Goal: Navigation & Orientation: Find specific page/section

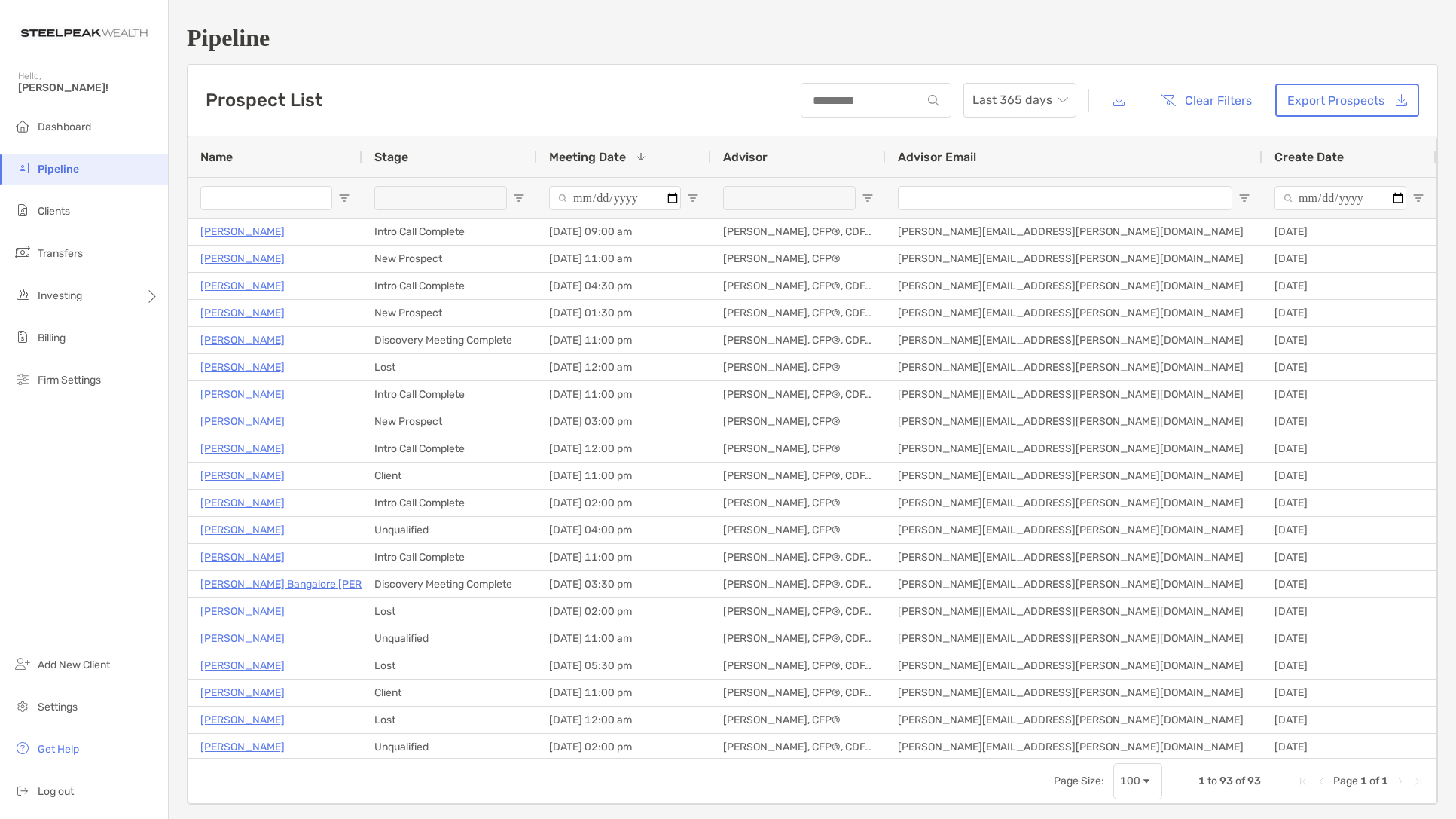
click at [1418, 200] on span "Open Filter Menu" at bounding box center [1418, 198] width 12 height 12
click at [1413, 232] on span "Filtering operator" at bounding box center [1419, 226] width 12 height 12
click at [1333, 185] on div at bounding box center [1341, 198] width 132 height 40
click at [1306, 158] on span "Create Date" at bounding box center [1309, 156] width 69 height 14
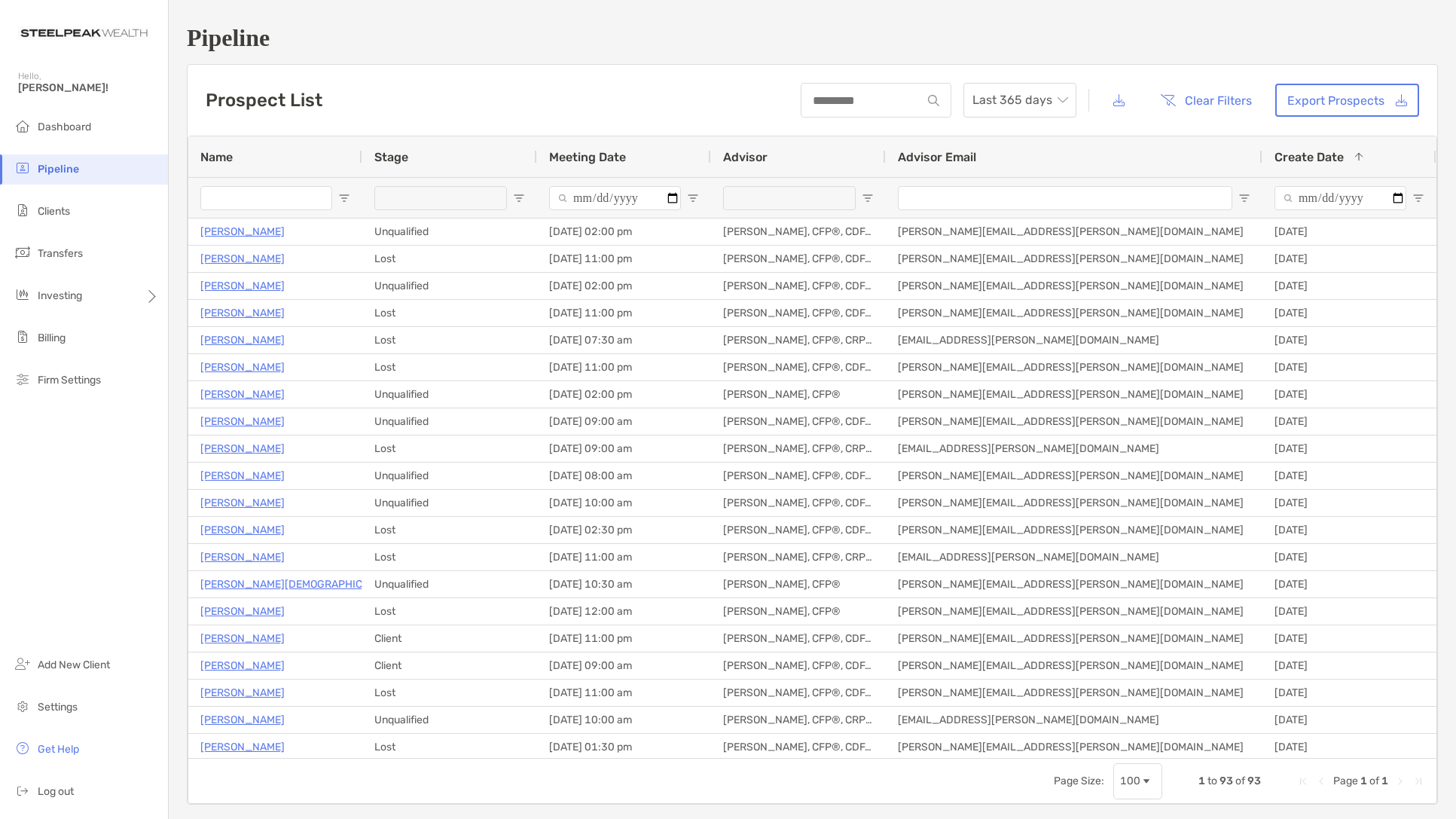
click at [1306, 157] on span "Create Date" at bounding box center [1309, 156] width 69 height 14
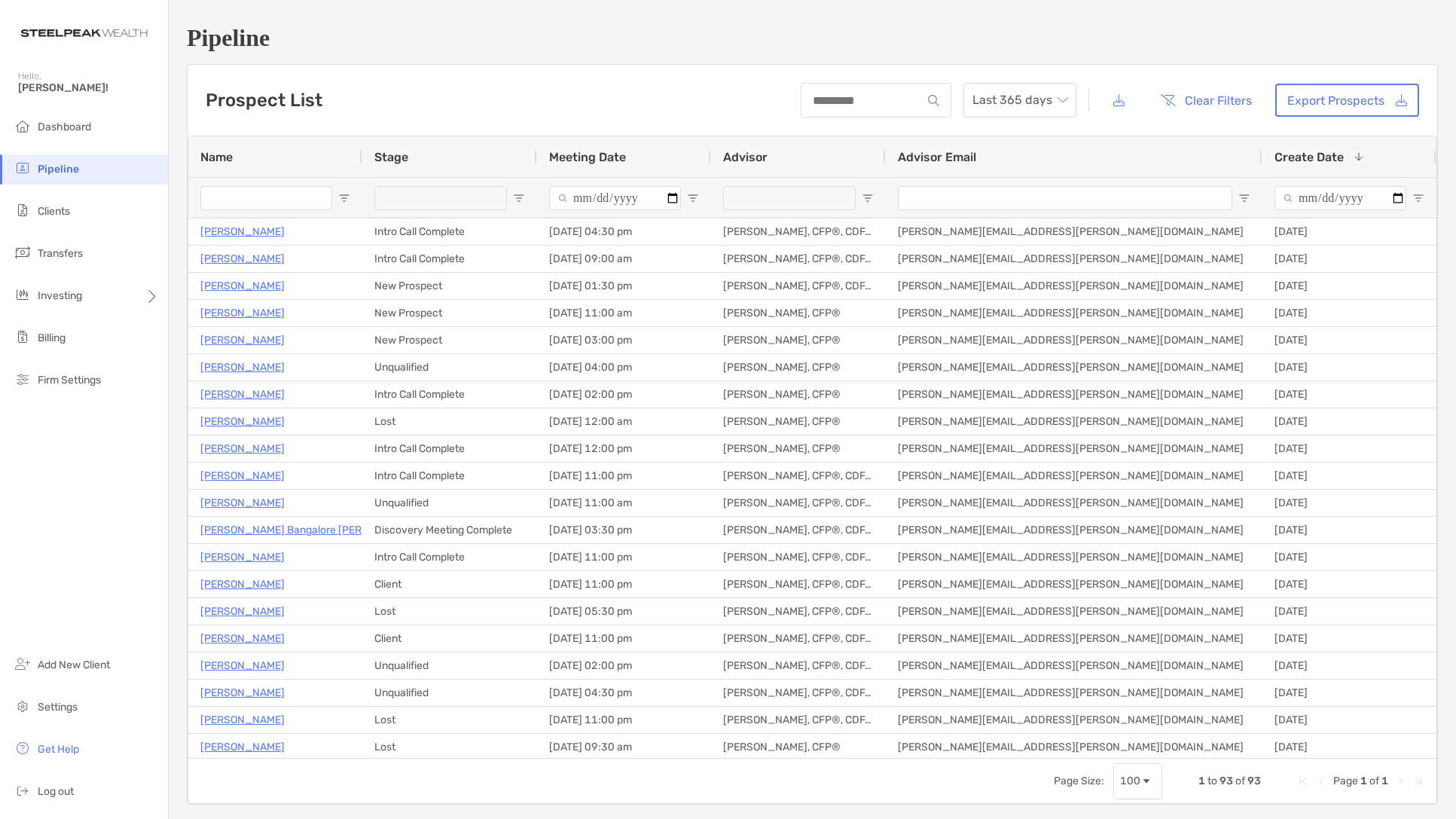
click at [515, 196] on span "Open Filter Menu" at bounding box center [519, 198] width 12 height 12
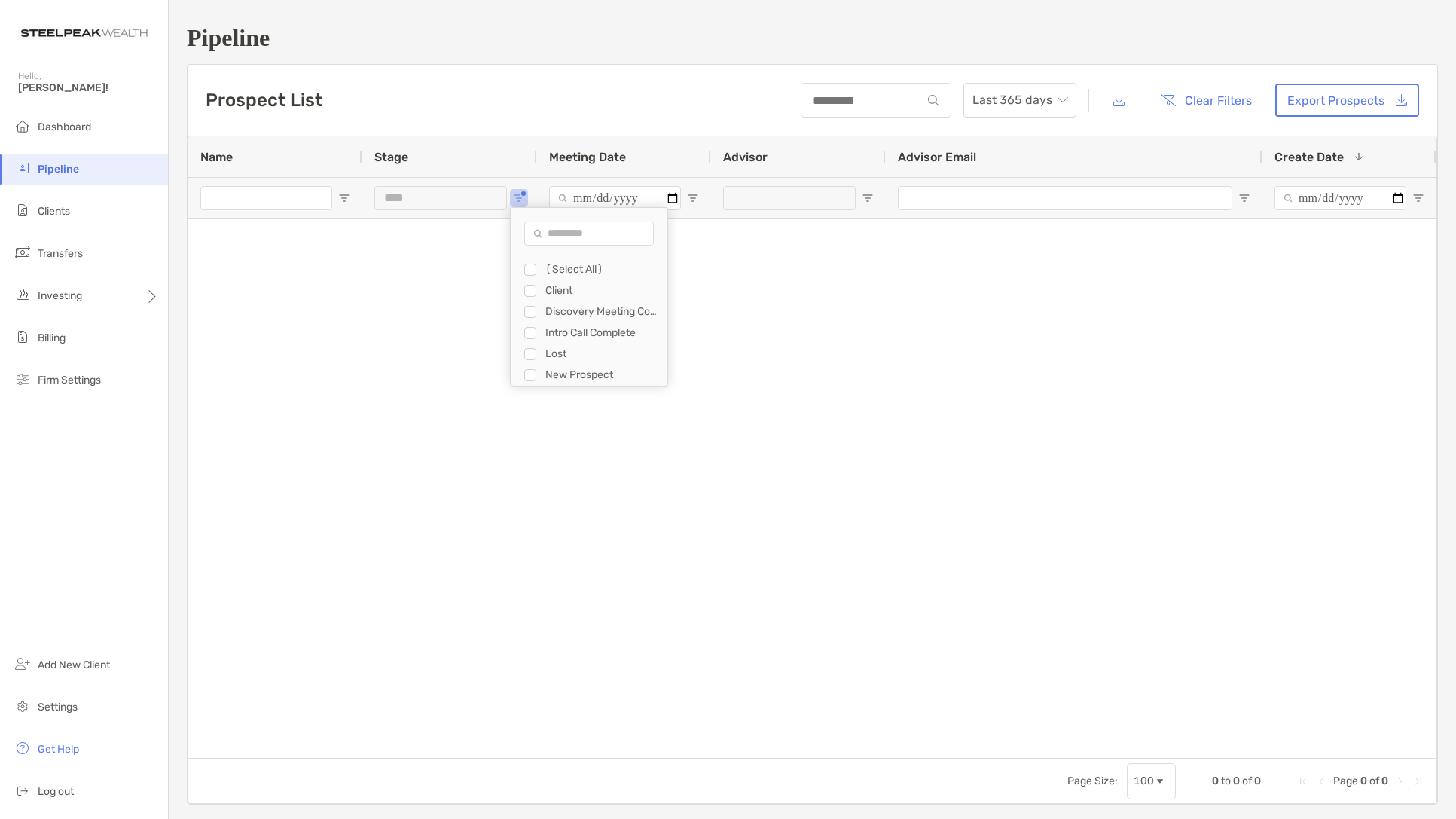
type input "**********"
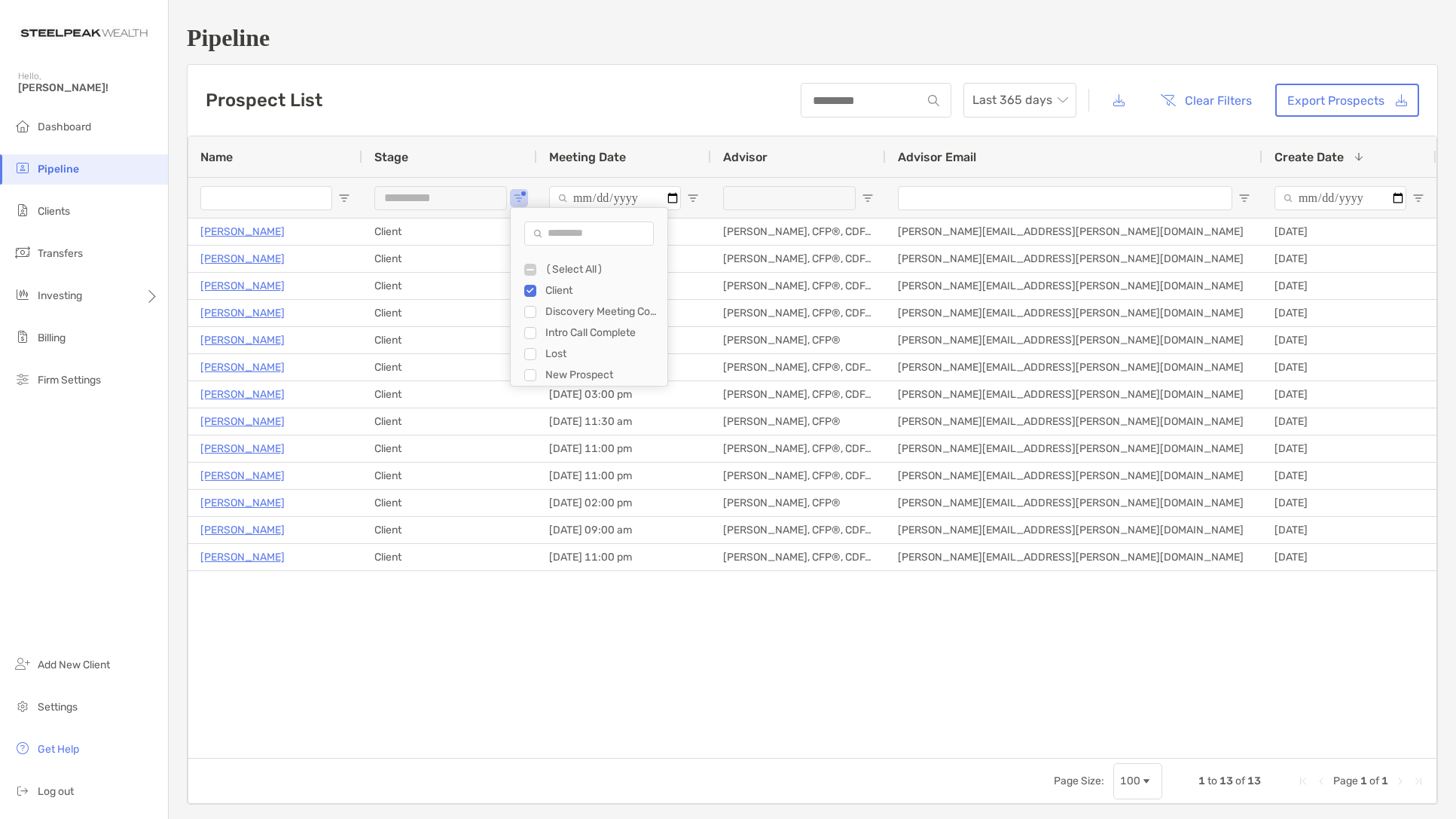
click at [783, 760] on div "Page Size: 100 1 to 13 of 13 Page 1 of 1" at bounding box center [812, 781] width 1248 height 45
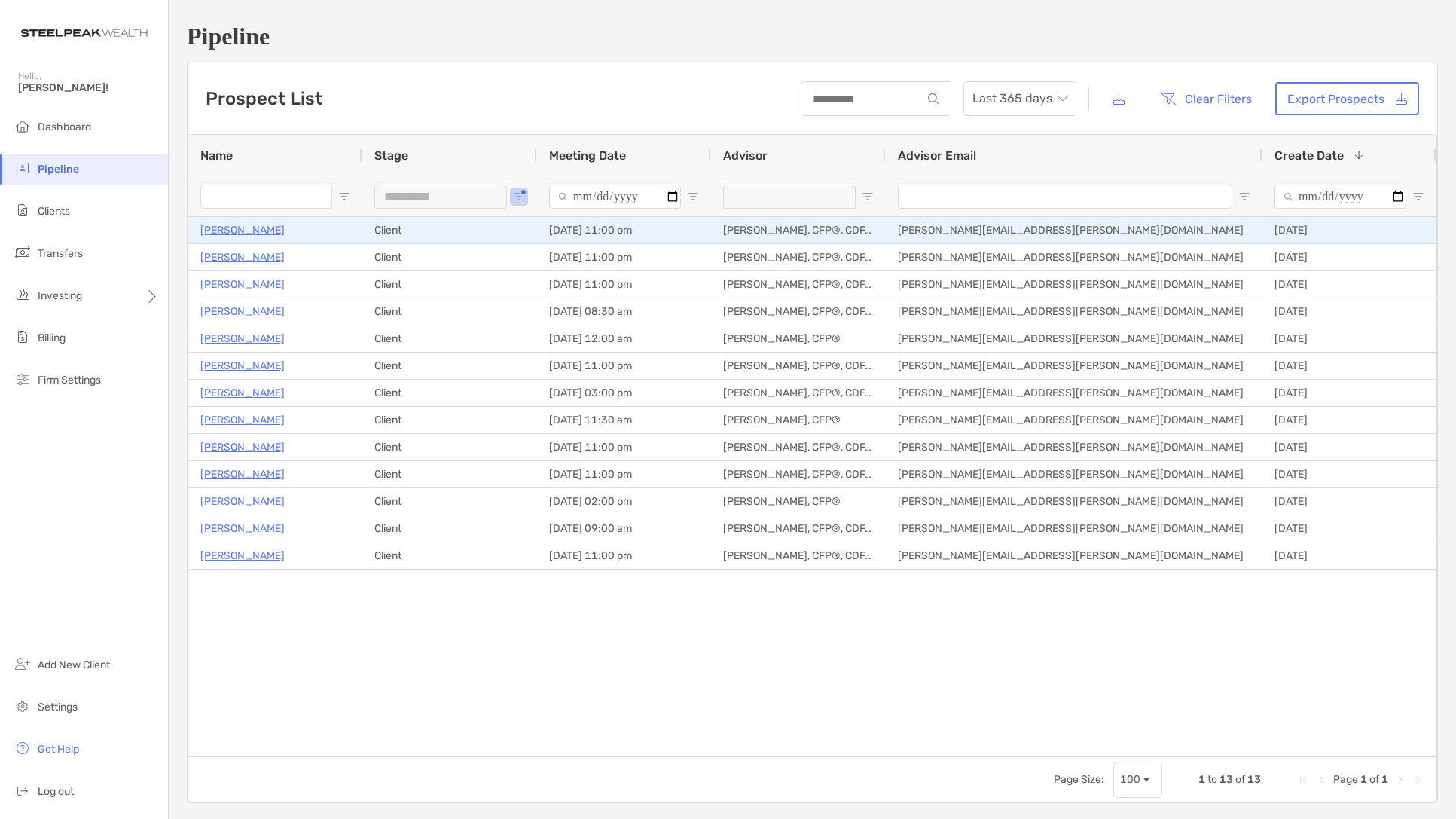
click at [226, 229] on p "[PERSON_NAME]" at bounding box center [242, 230] width 84 height 19
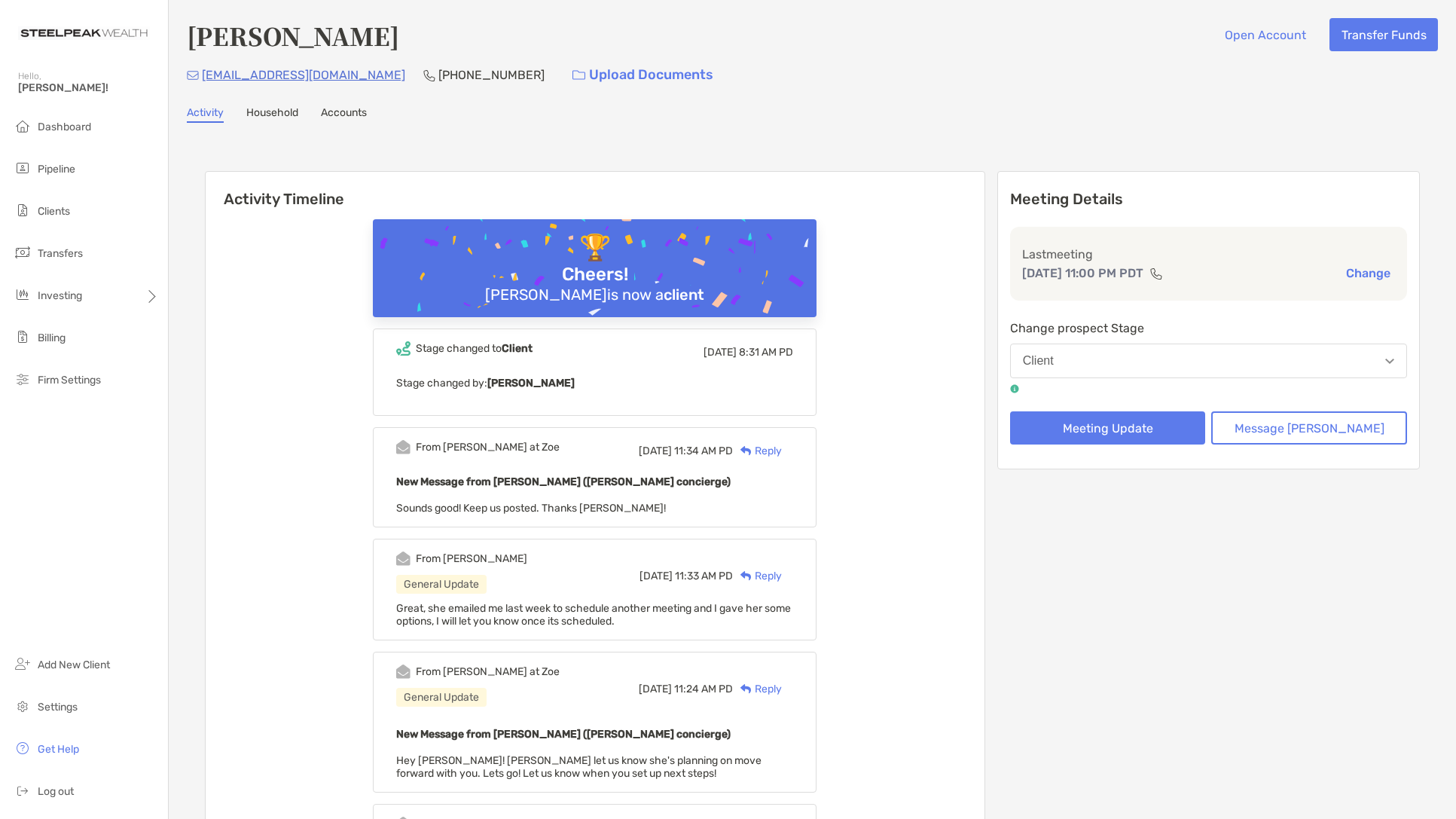
click at [352, 114] on link "Accounts" at bounding box center [343, 114] width 46 height 17
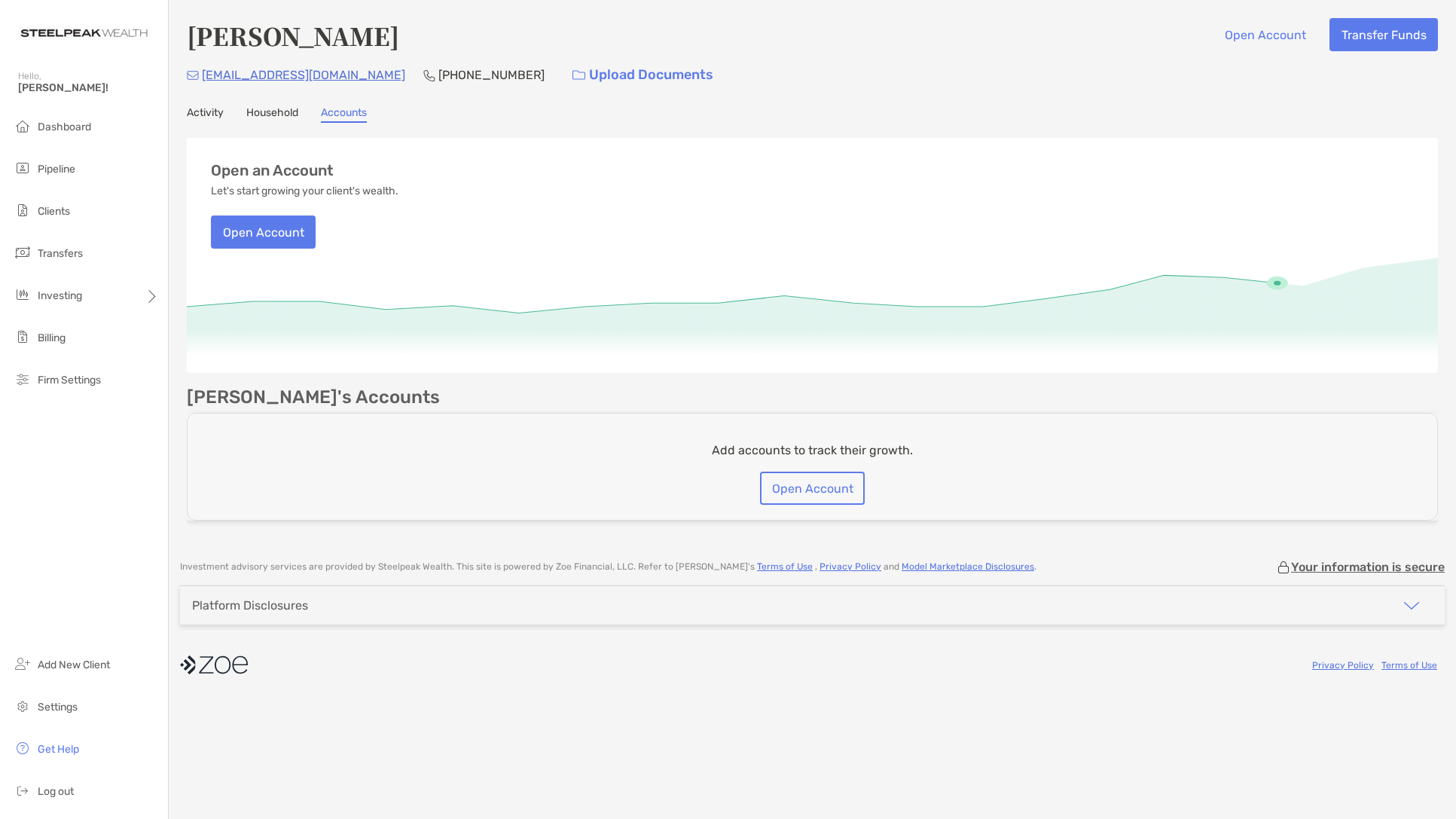
click at [274, 117] on link "Household" at bounding box center [272, 114] width 52 height 17
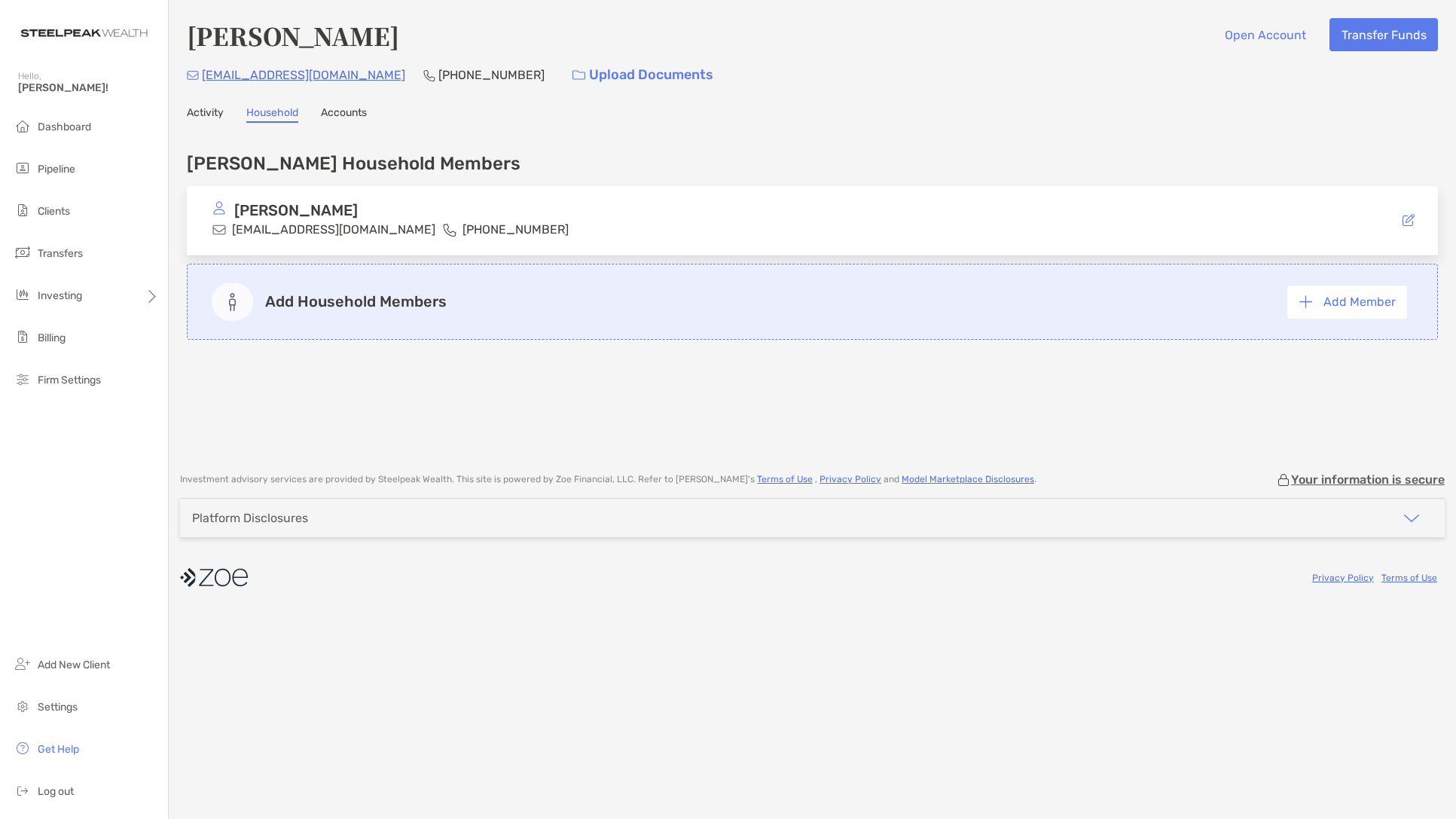
click at [202, 111] on link "Activity" at bounding box center [205, 114] width 37 height 17
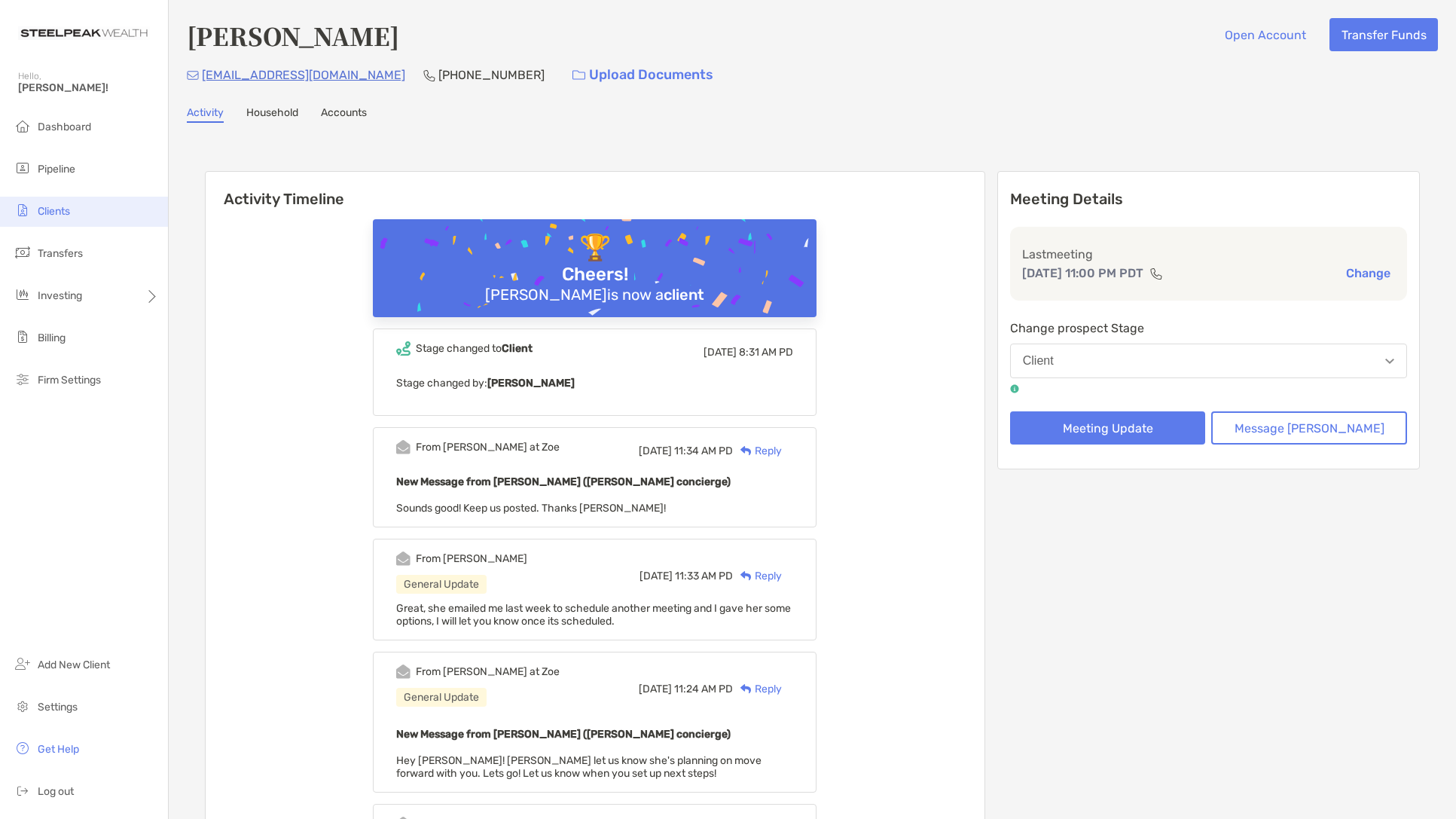
click at [41, 206] on span "Clients" at bounding box center [53, 211] width 33 height 13
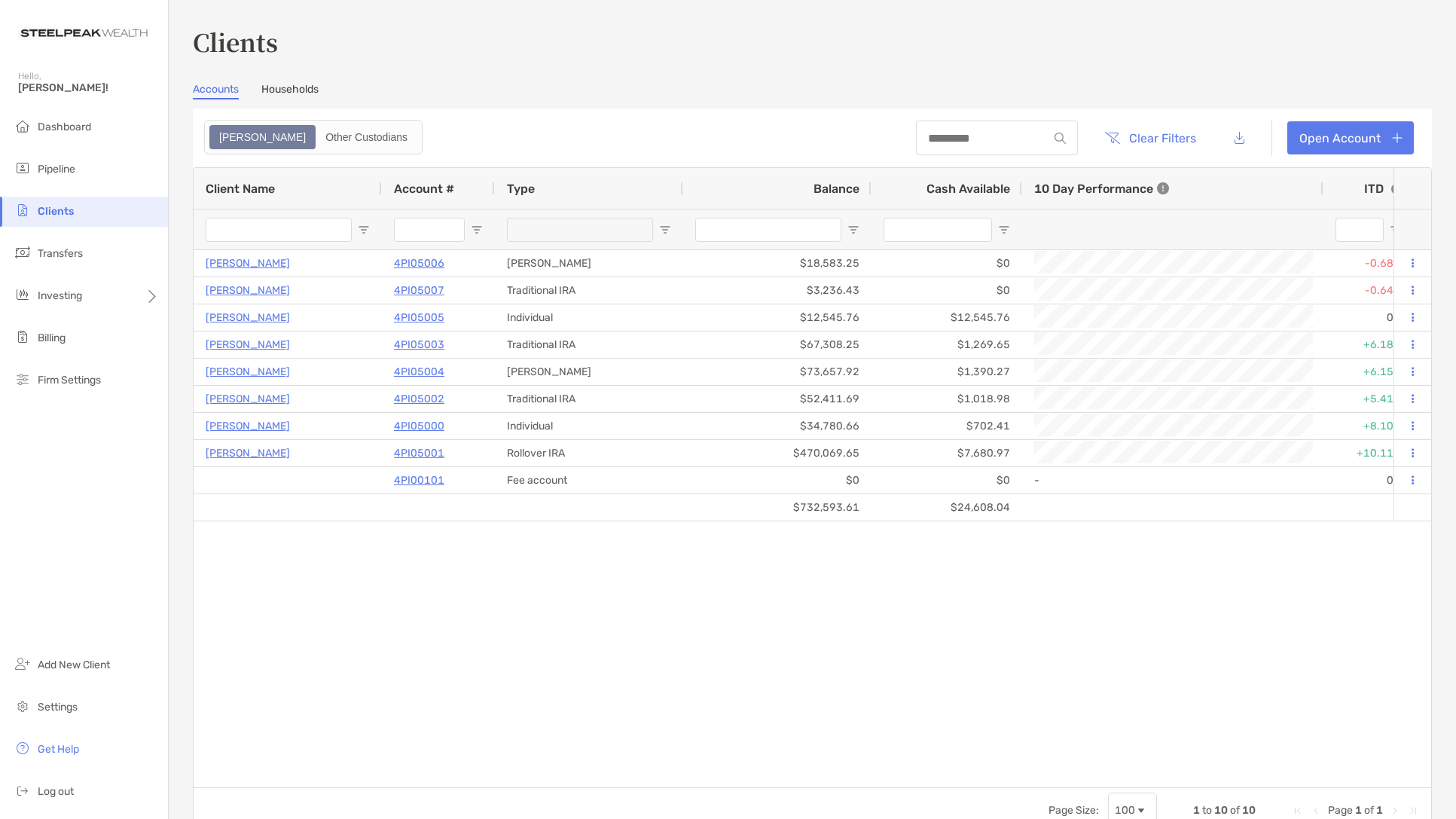
click at [303, 87] on link "Households" at bounding box center [290, 91] width 58 height 17
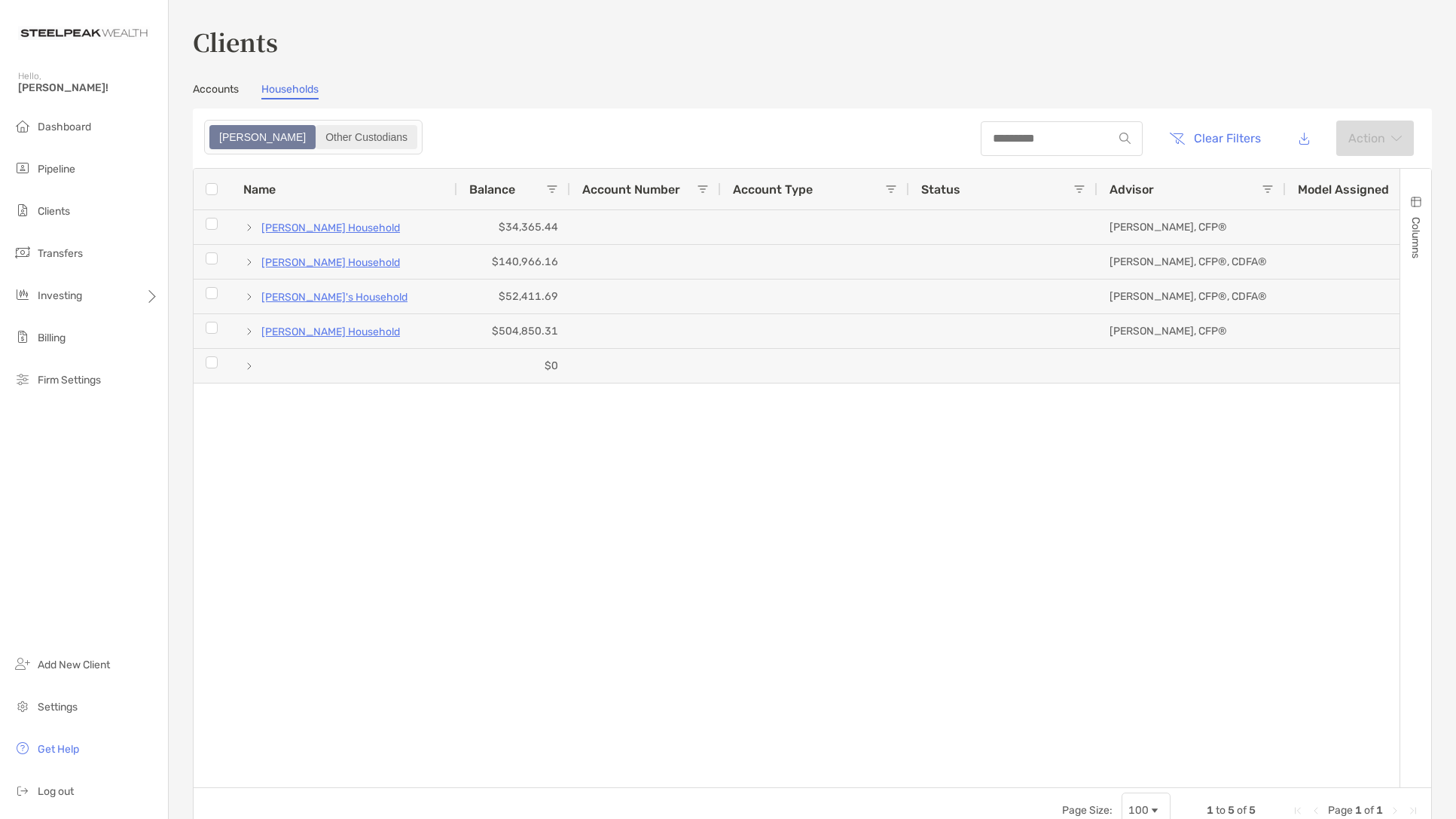
click at [317, 135] on div "Other Custodians" at bounding box center [367, 136] width 99 height 21
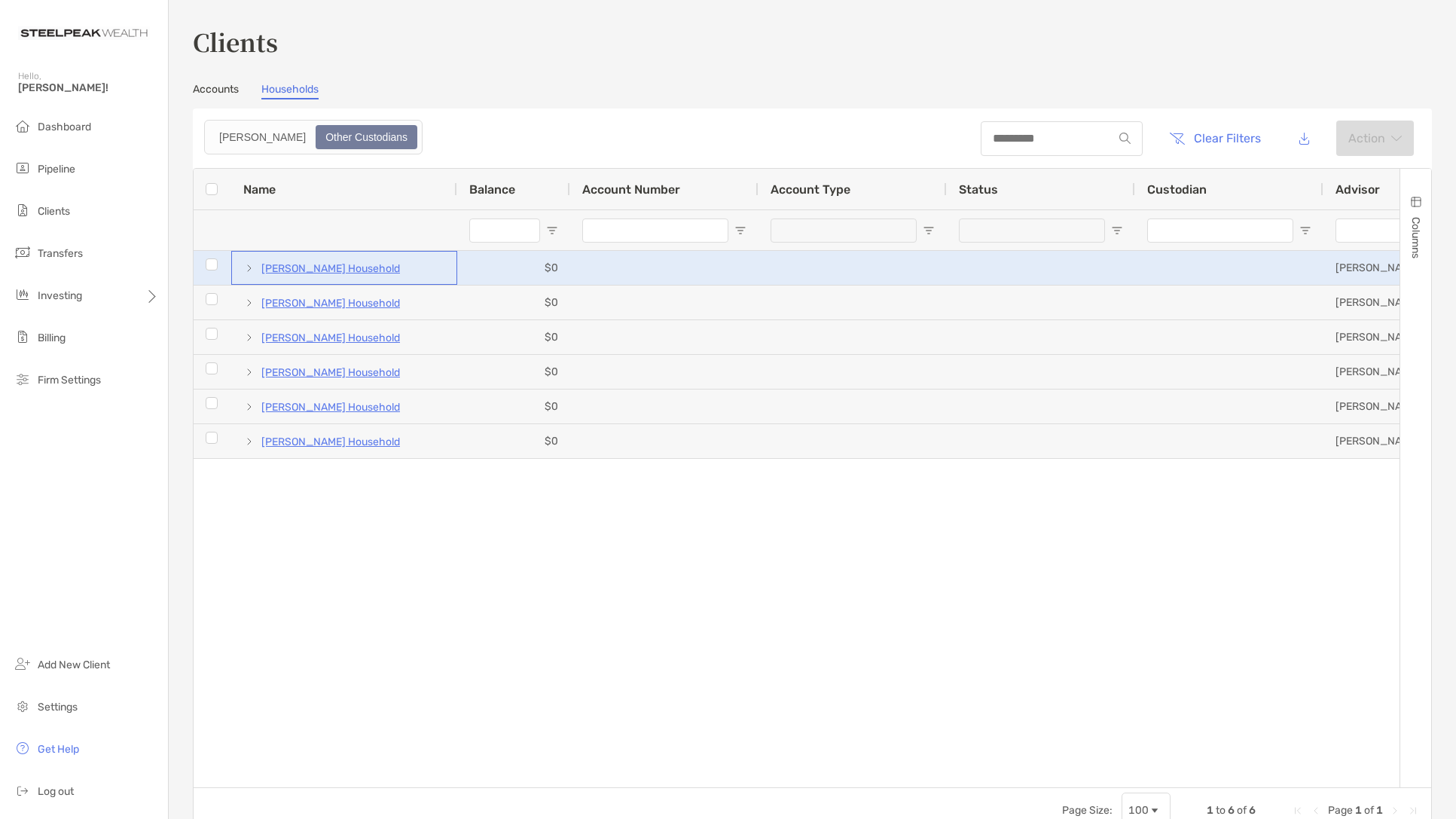
click at [246, 271] on span at bounding box center [249, 268] width 12 height 12
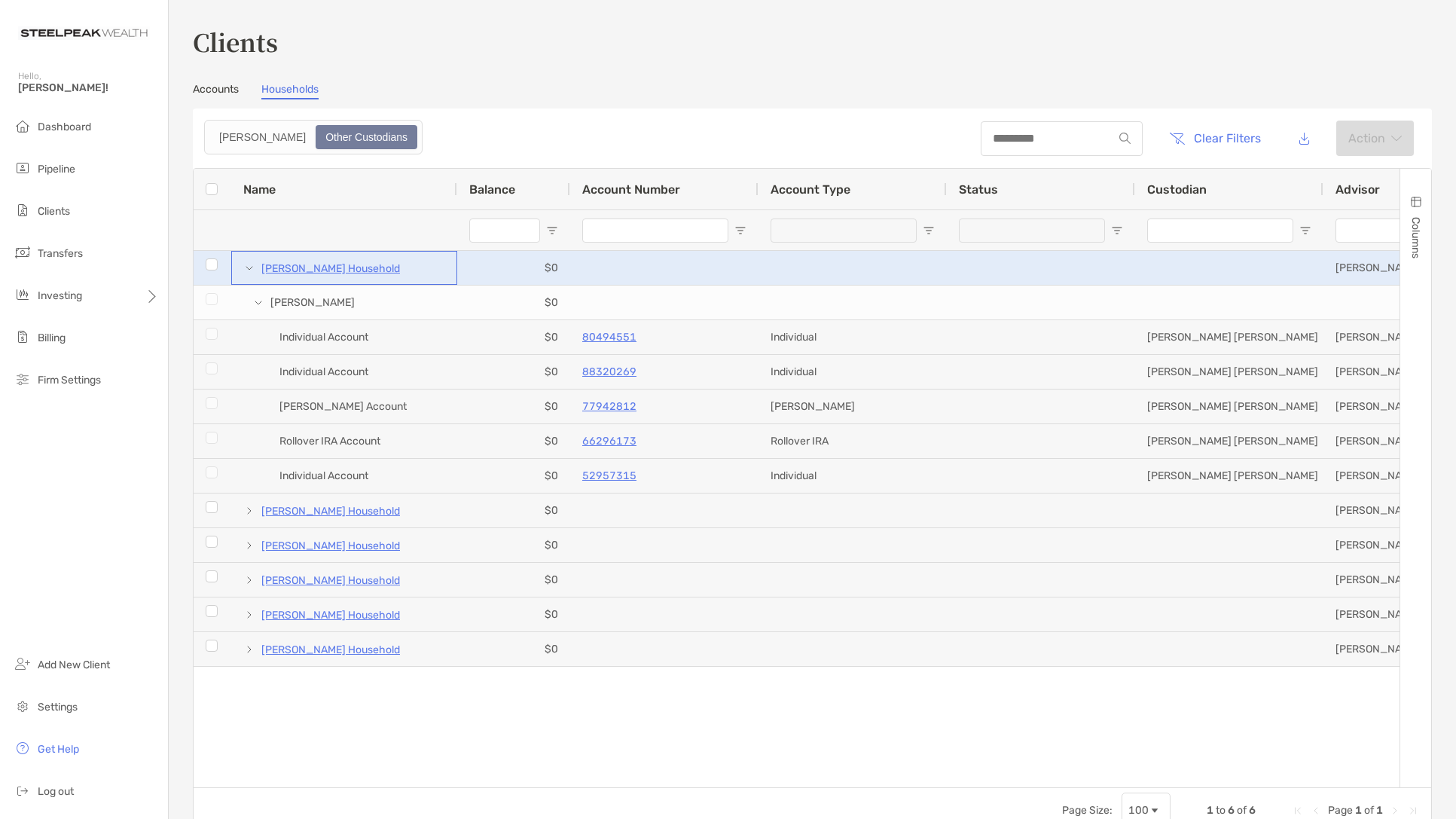
click at [246, 271] on span at bounding box center [249, 268] width 12 height 12
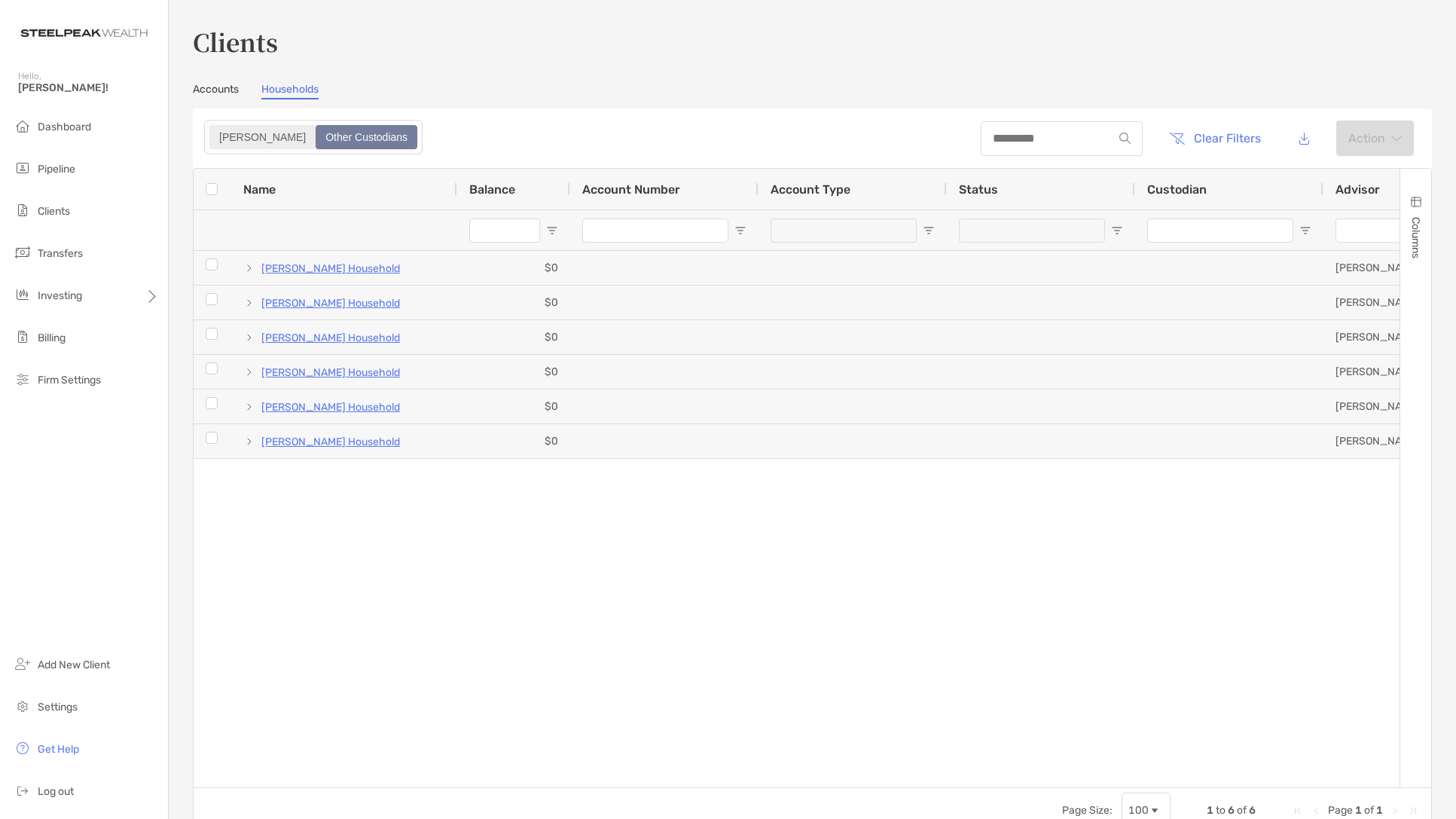
click at [225, 142] on div "[PERSON_NAME]" at bounding box center [262, 136] width 104 height 21
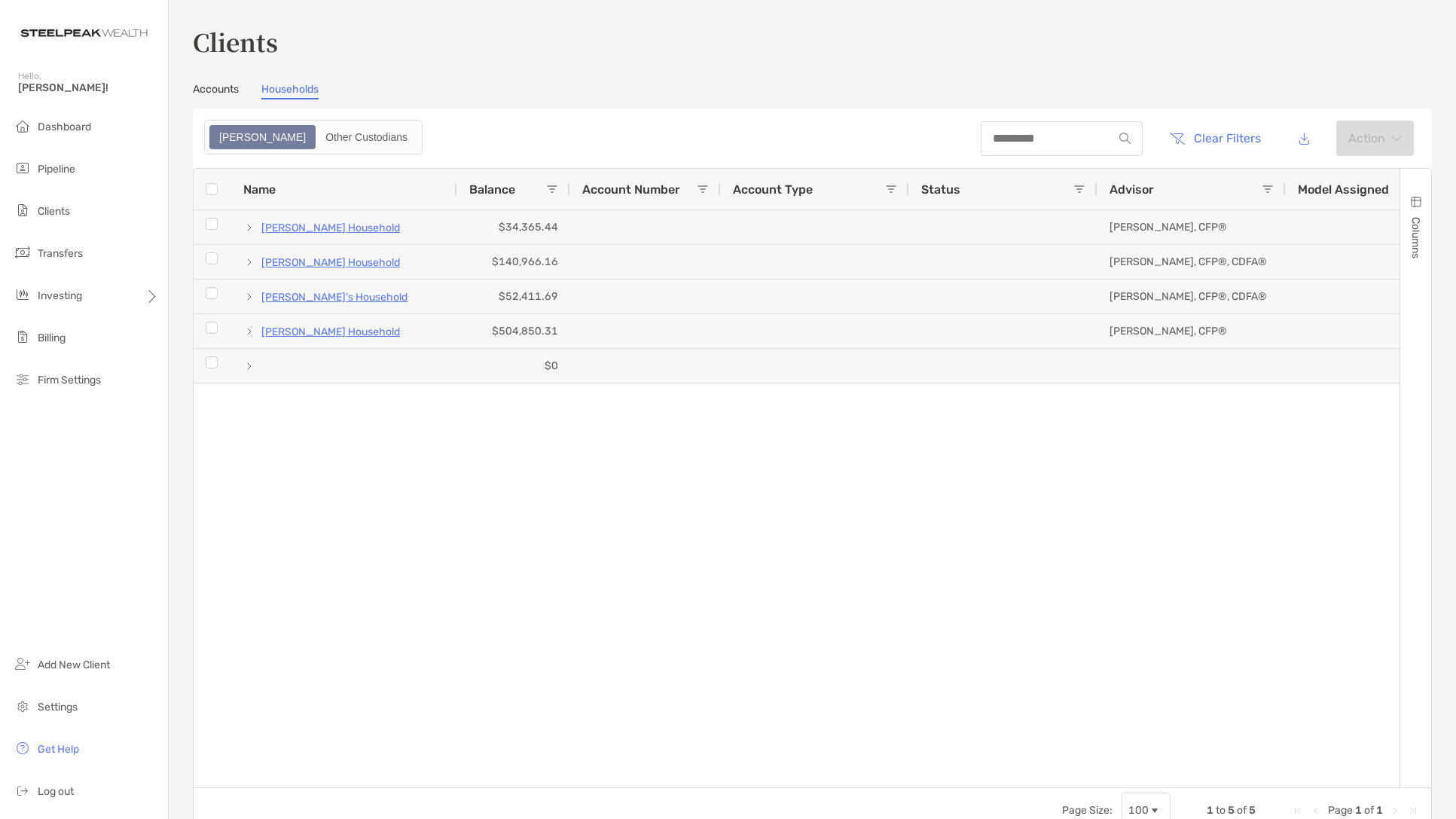
click at [221, 93] on link "Accounts" at bounding box center [216, 91] width 46 height 17
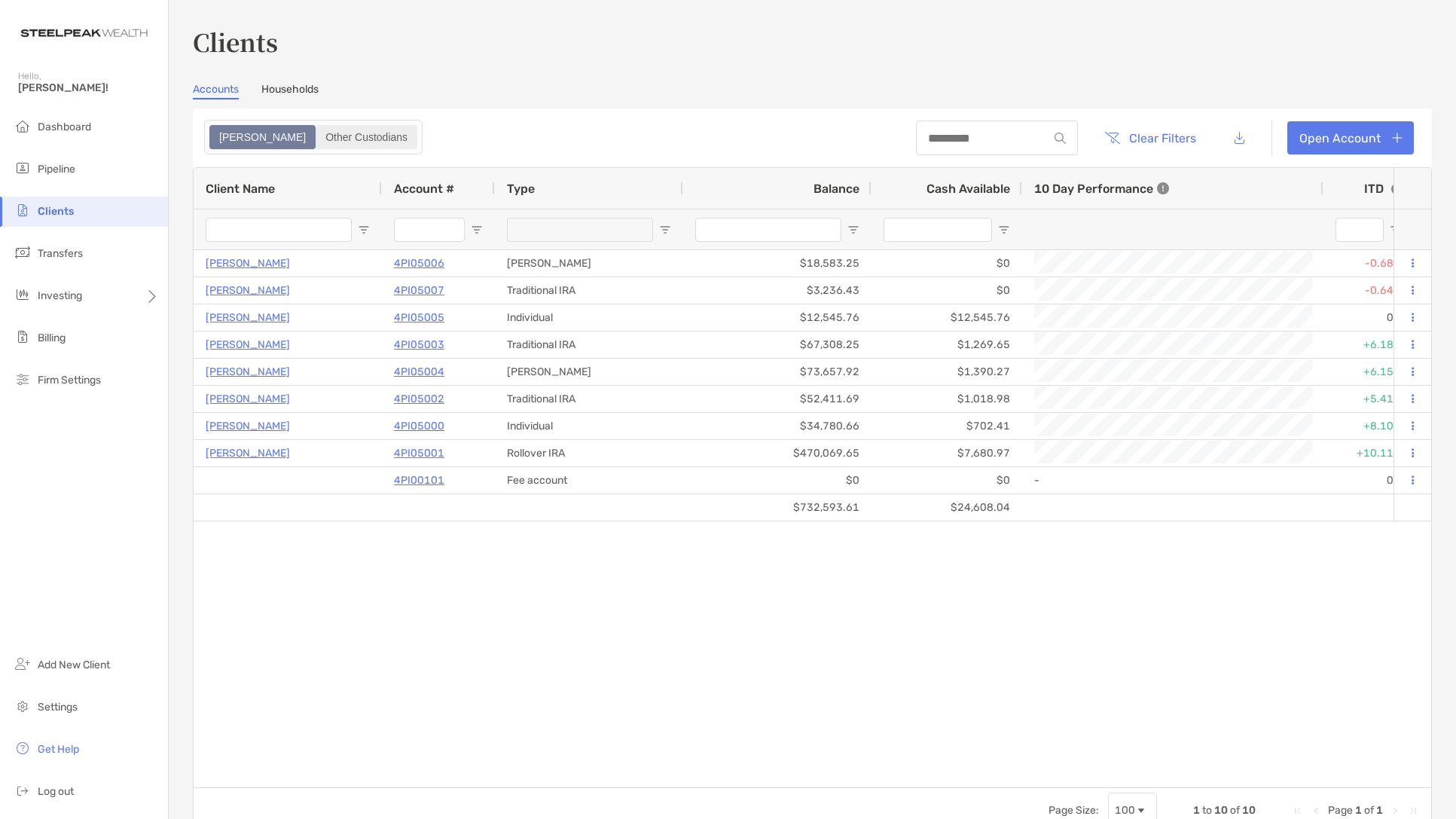
click at [317, 144] on div "Other Custodians" at bounding box center [367, 136] width 99 height 21
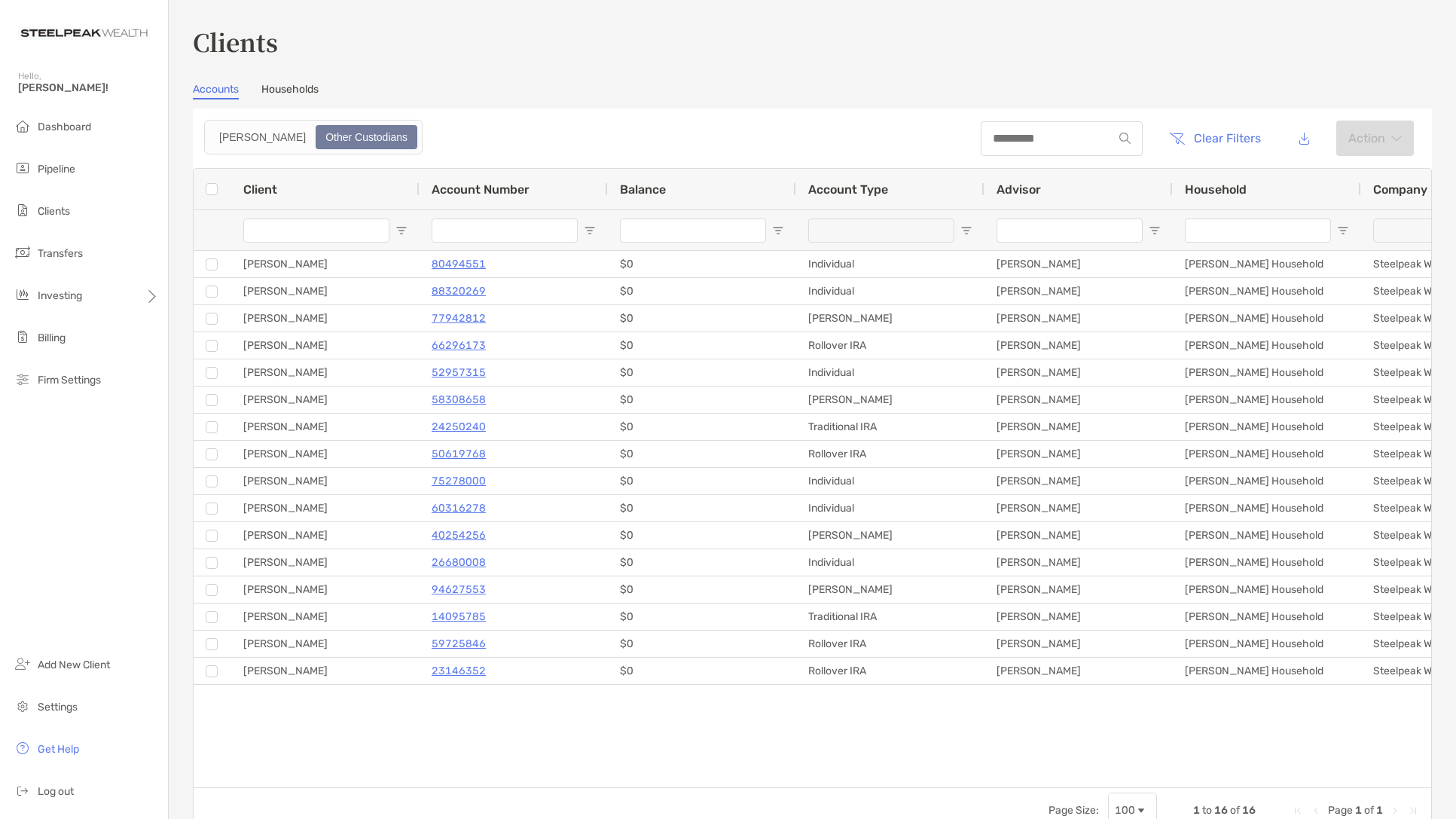
click at [276, 83] on link "Households" at bounding box center [290, 91] width 58 height 17
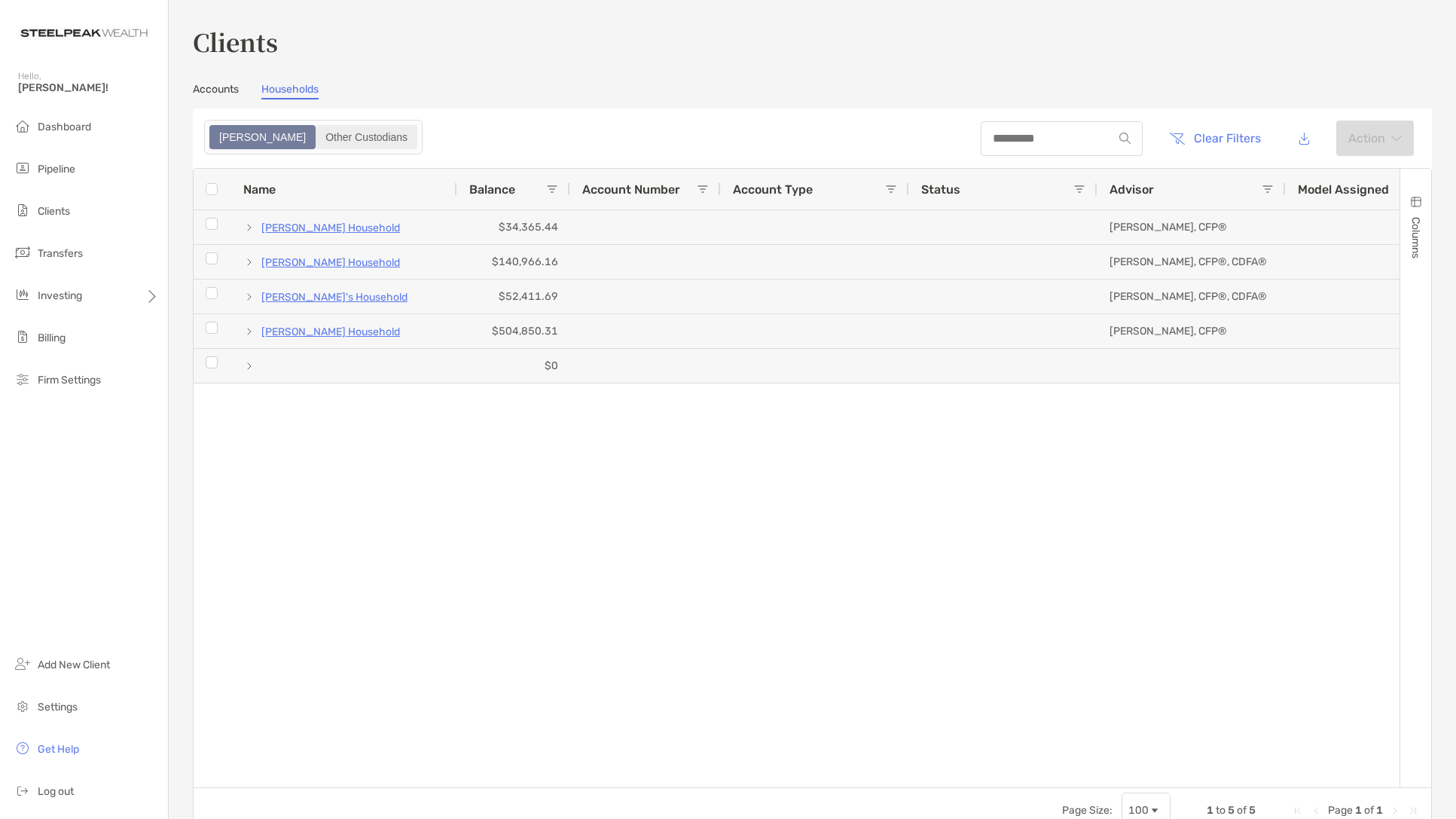
click at [317, 144] on div "Other Custodians" at bounding box center [367, 136] width 99 height 21
